Goal: Navigation & Orientation: Find specific page/section

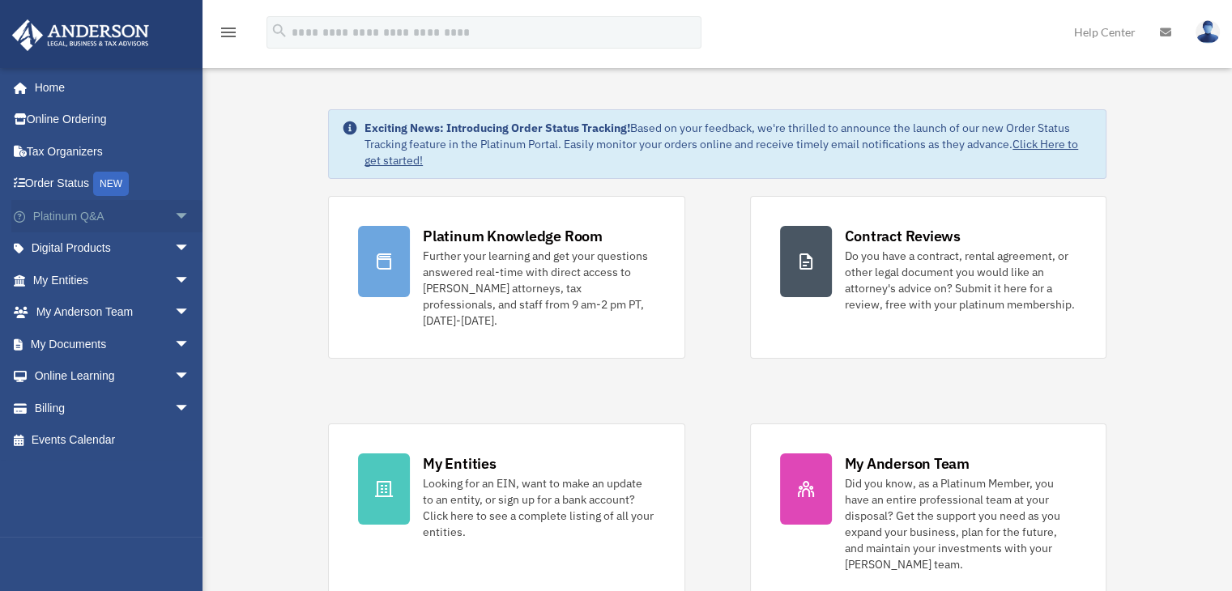
click at [174, 216] on span "arrow_drop_down" at bounding box center [190, 216] width 32 height 33
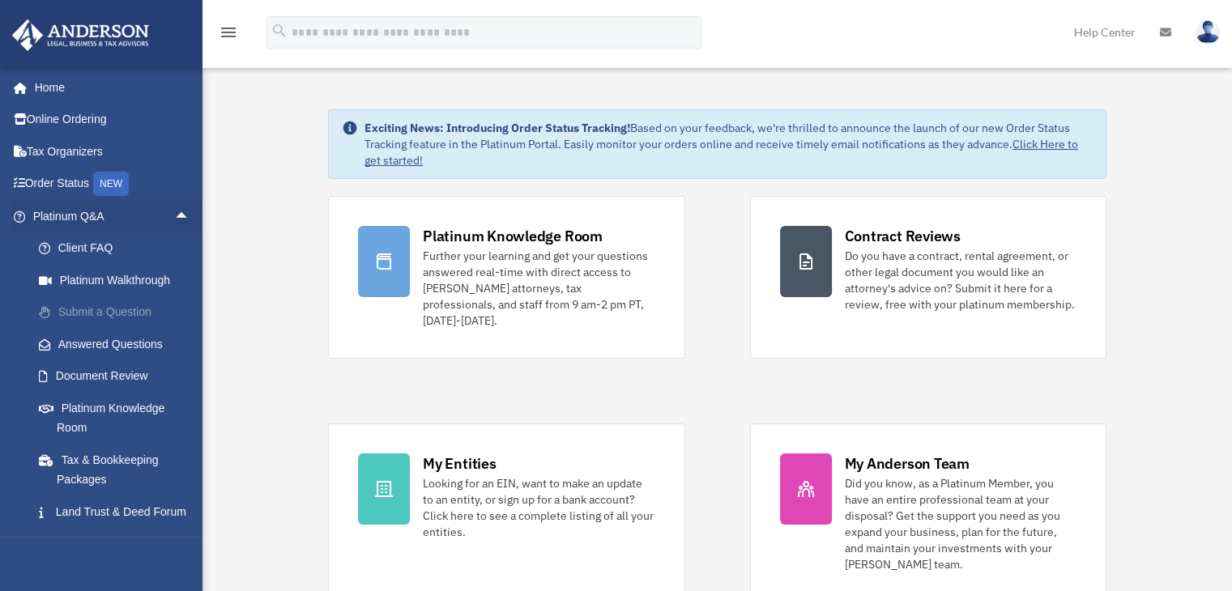
click at [101, 309] on link "Submit a Question" at bounding box center [119, 312] width 192 height 32
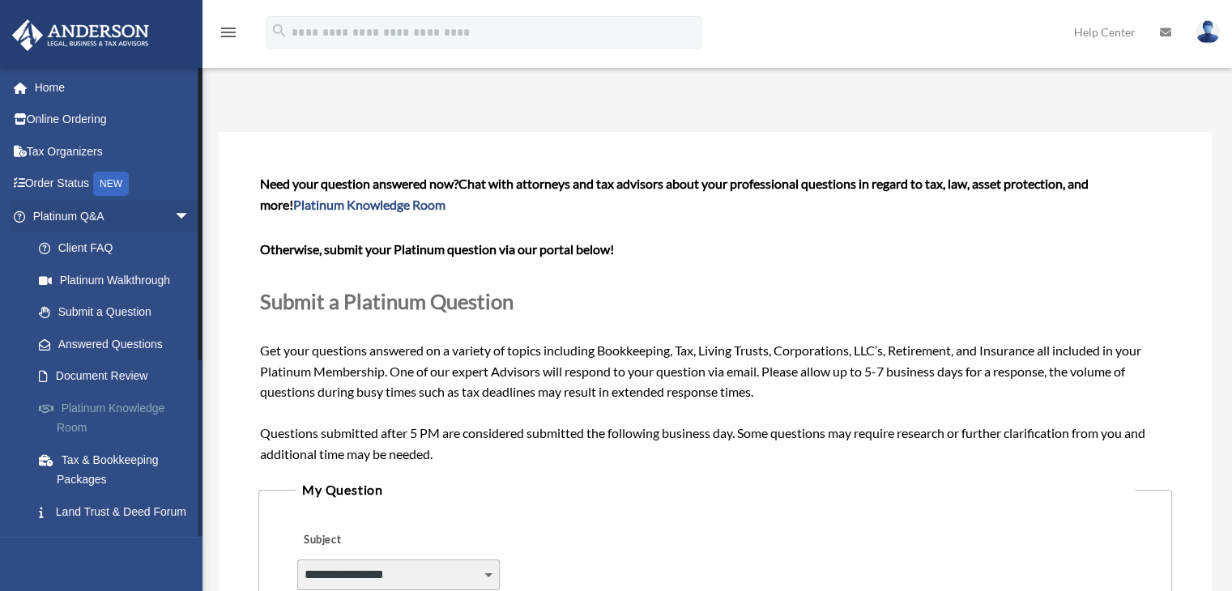
click at [117, 411] on link "Platinum Knowledge Room" at bounding box center [119, 418] width 192 height 52
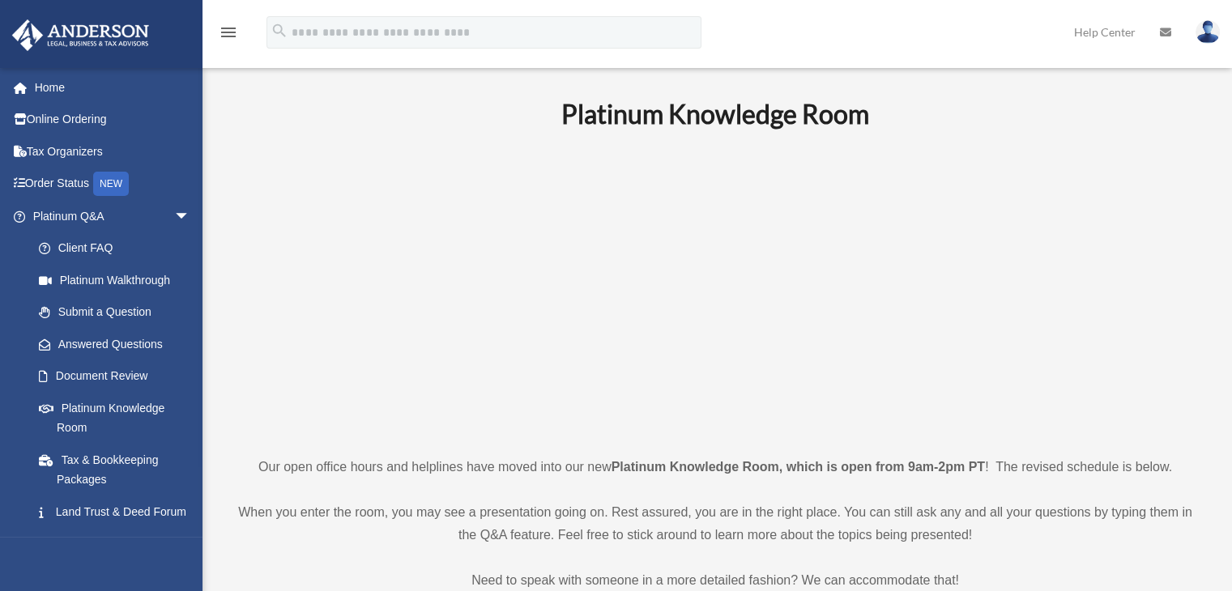
click at [307, 168] on p at bounding box center [715, 292] width 969 height 281
click at [96, 280] on link "Platinum Walkthrough" at bounding box center [119, 280] width 192 height 32
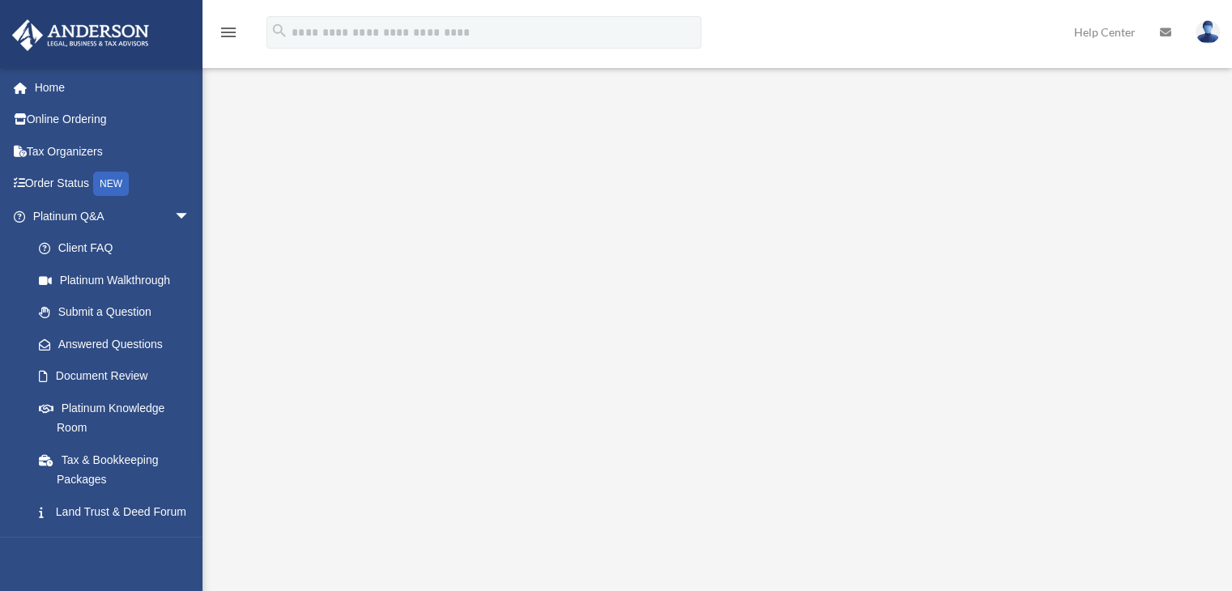
scroll to position [162, 0]
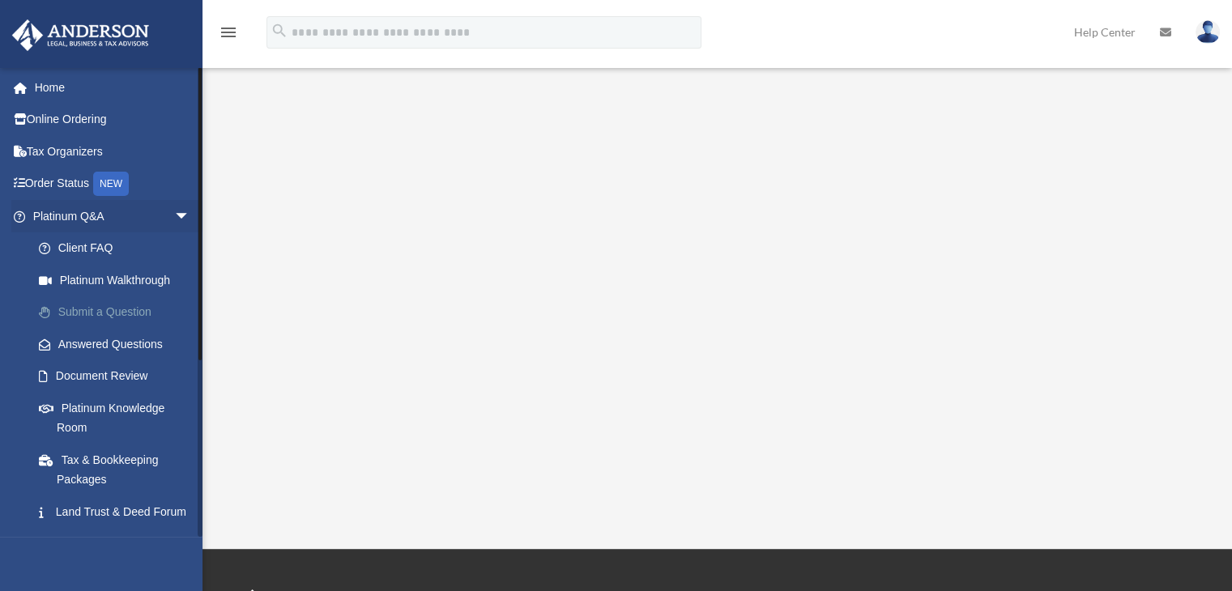
click at [133, 312] on link "Submit a Question" at bounding box center [119, 312] width 192 height 32
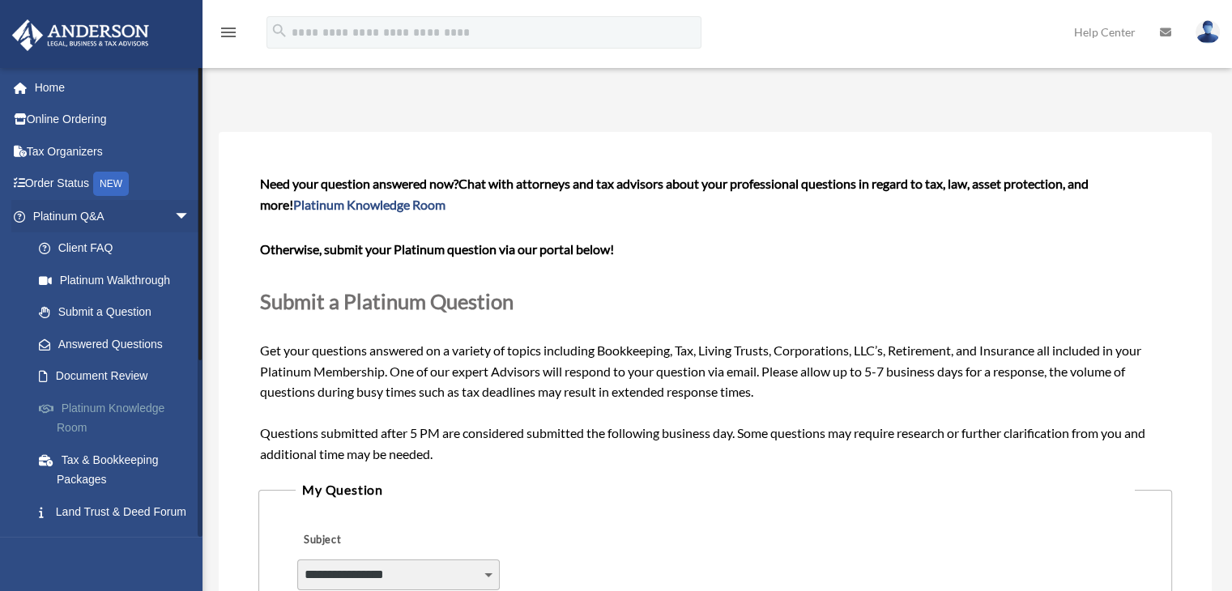
click at [121, 409] on link "Platinum Knowledge Room" at bounding box center [119, 418] width 192 height 52
